Goal: Information Seeking & Learning: Learn about a topic

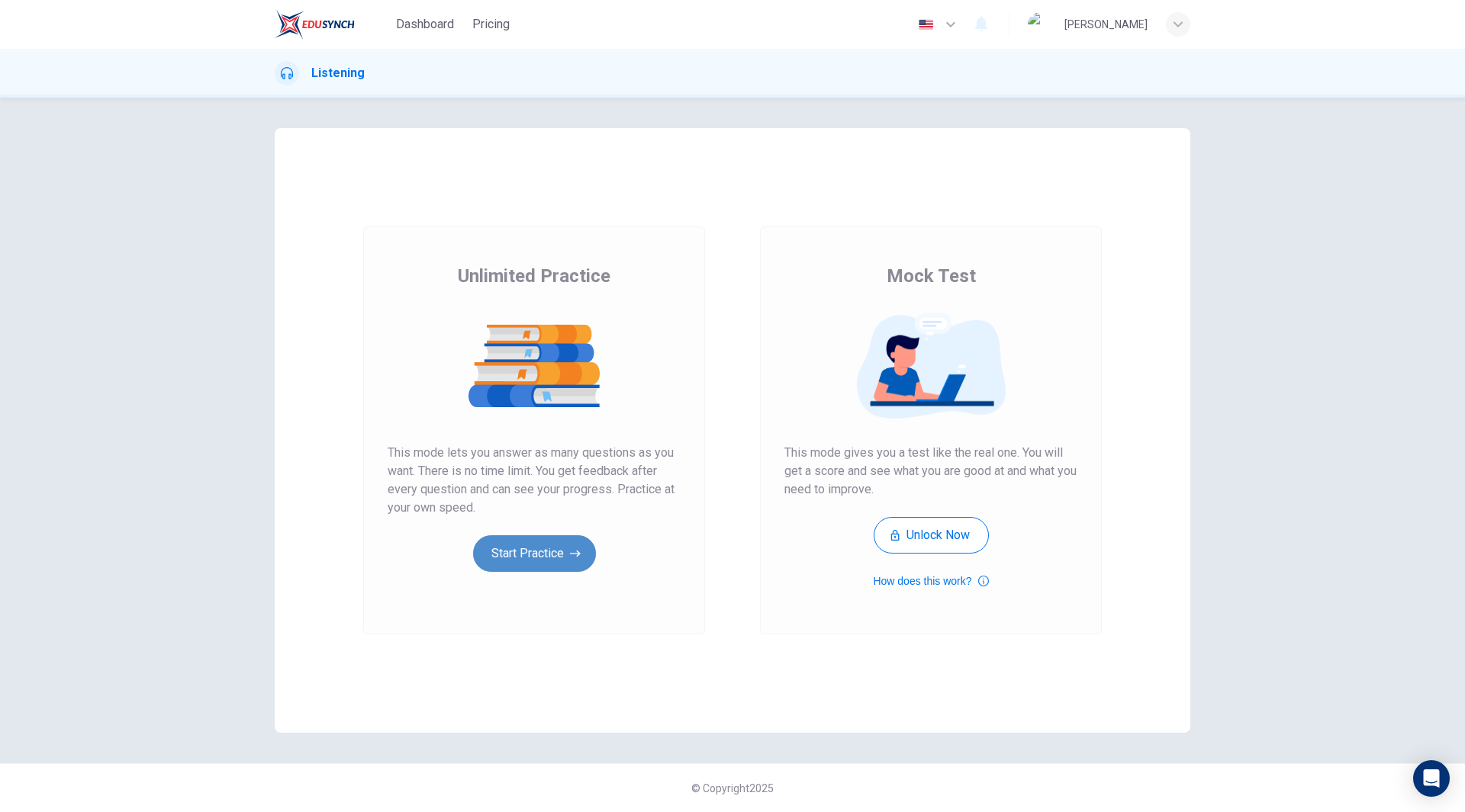
click at [538, 566] on button "Start Practice" at bounding box center [534, 554] width 123 height 37
click at [515, 556] on button "Start Practice" at bounding box center [534, 554] width 123 height 37
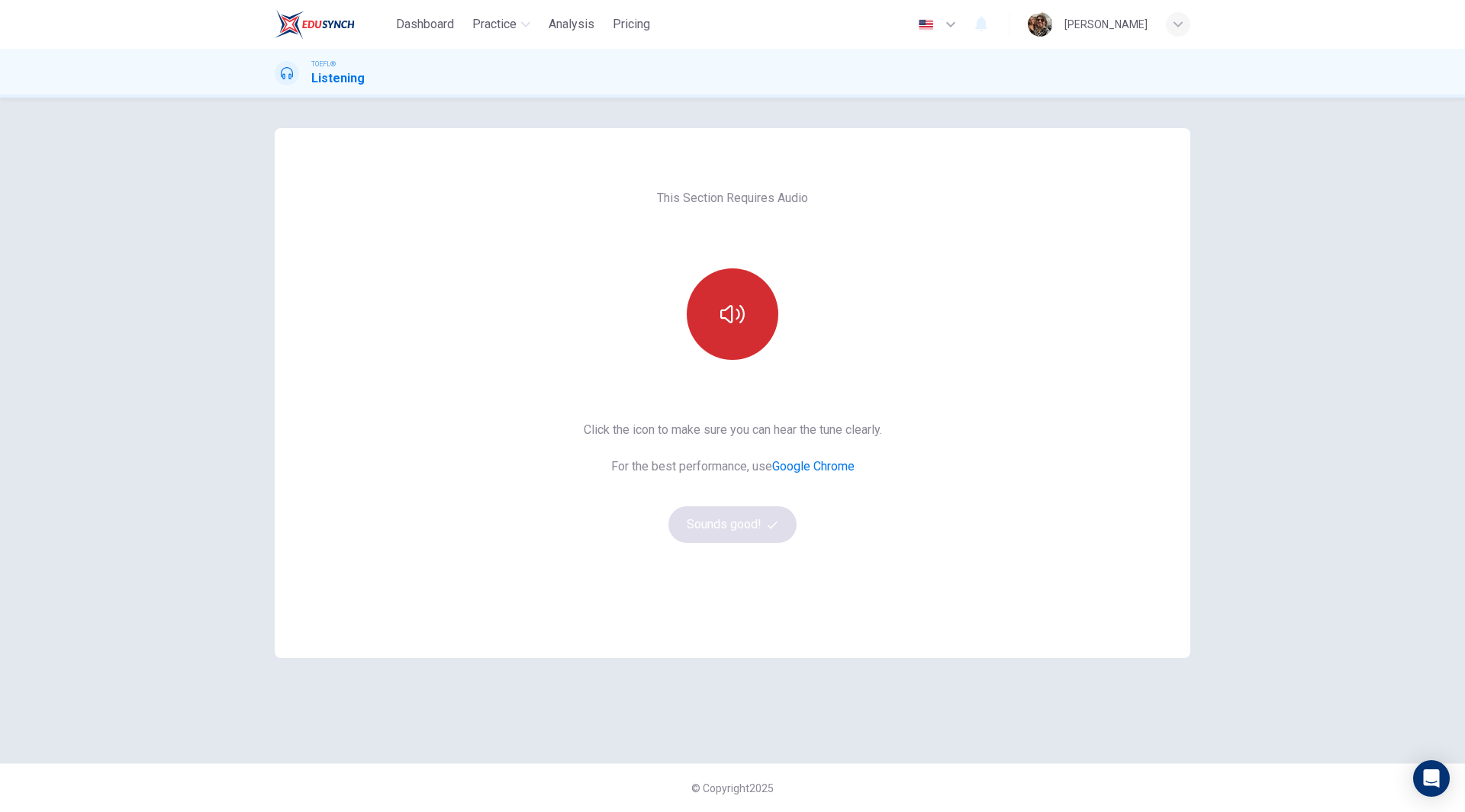
click at [740, 324] on icon "button" at bounding box center [732, 313] width 24 height 24
click at [720, 528] on button "Sounds good!" at bounding box center [732, 525] width 128 height 37
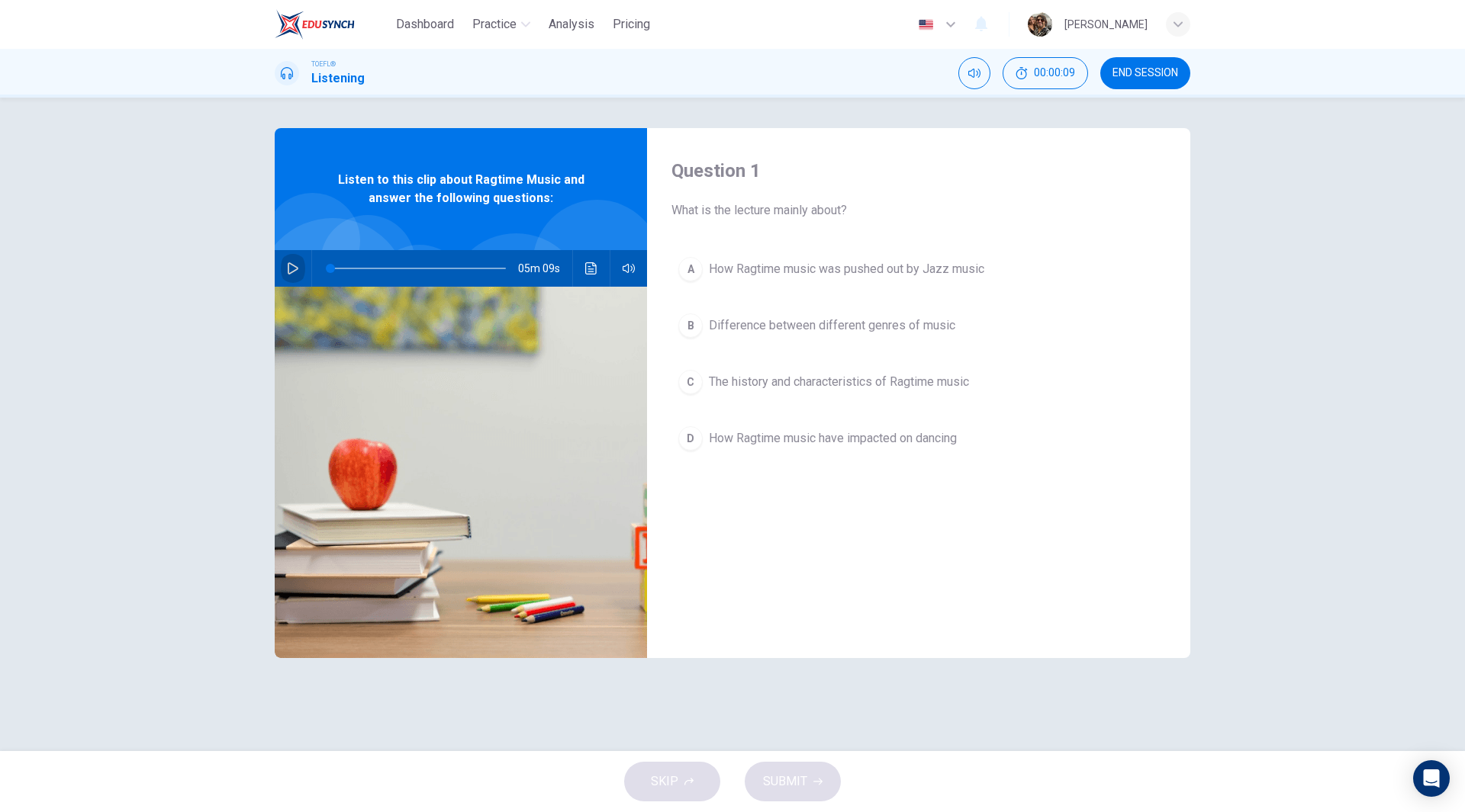
click at [286, 267] on button "button" at bounding box center [292, 269] width 24 height 37
click at [292, 269] on icon "button" at bounding box center [292, 268] width 8 height 9
type input "4"
